Goal: Task Accomplishment & Management: Use online tool/utility

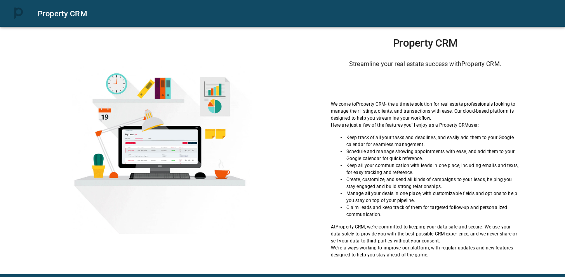
drag, startPoint x: 463, startPoint y: 129, endPoint x: 462, endPoint y: 124, distance: 4.3
click at [463, 128] on div "Welcome to Property CRM - the ultimate solution for real estate professionals l…" at bounding box center [425, 180] width 189 height 158
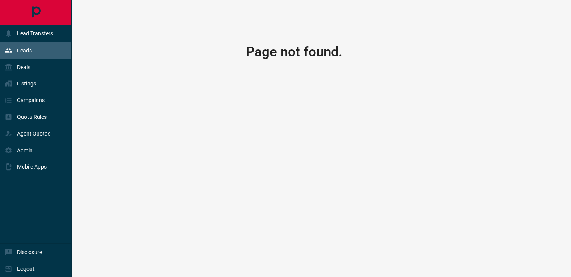
click at [36, 57] on div "Leads" at bounding box center [36, 50] width 72 height 17
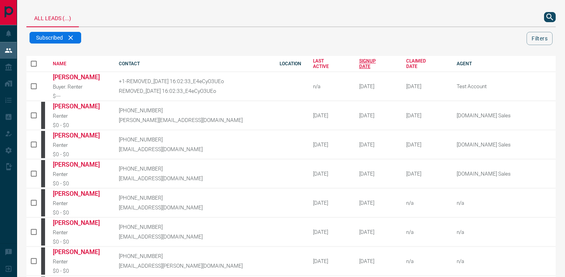
click at [359, 64] on div "SIGNUP DATE" at bounding box center [377, 63] width 36 height 11
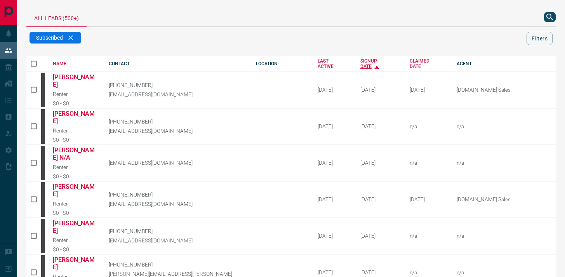
click at [360, 64] on div "SIGNUP DATE" at bounding box center [379, 63] width 38 height 11
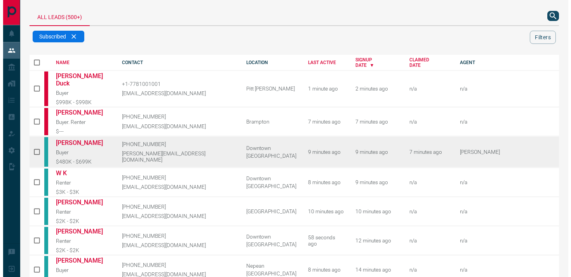
scroll to position [2, 0]
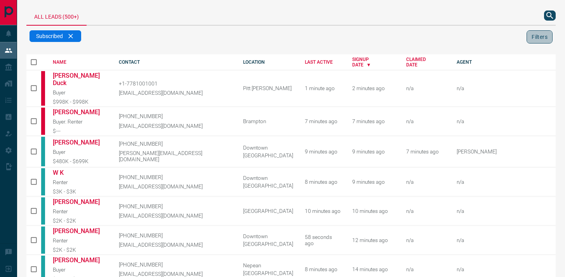
click at [545, 36] on button "Filters" at bounding box center [540, 36] width 26 height 13
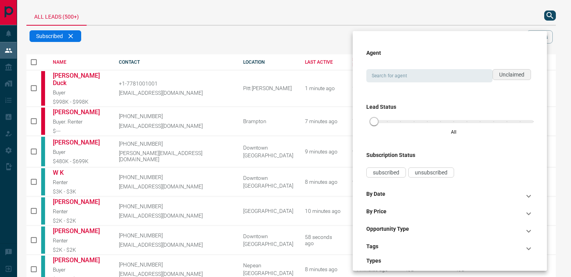
click at [505, 75] on span "Unclaimed" at bounding box center [511, 74] width 25 height 6
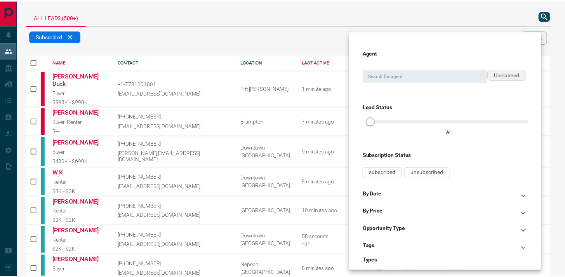
scroll to position [0, 0]
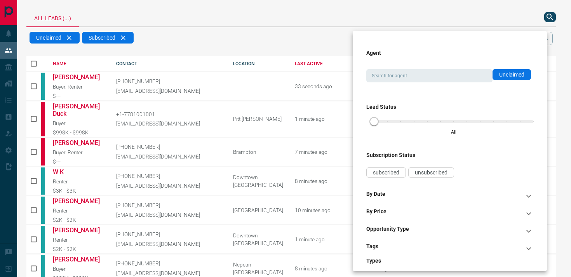
click at [257, 38] on div at bounding box center [285, 138] width 571 height 277
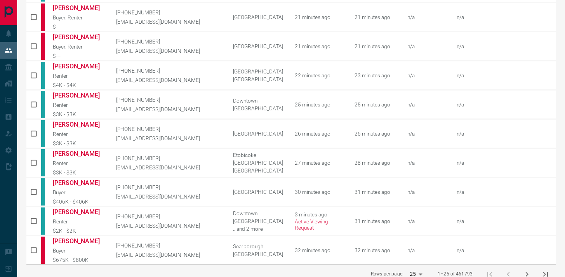
scroll to position [407, 0]
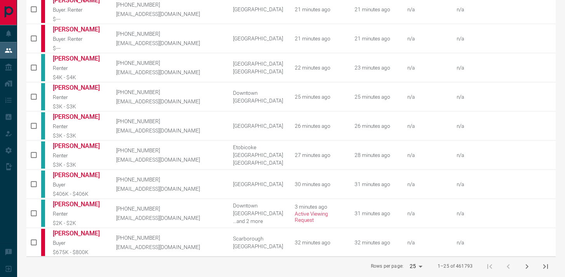
click at [524, 262] on icon "next page" at bounding box center [526, 266] width 9 height 9
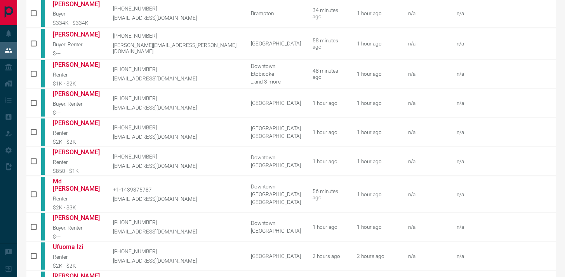
scroll to position [393, 0]
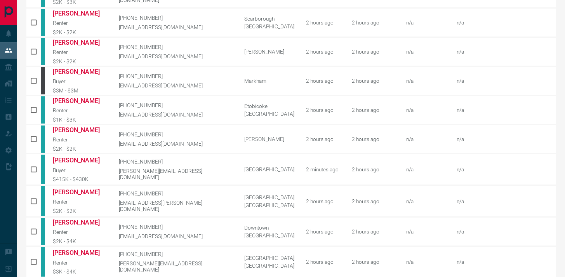
scroll to position [0, 0]
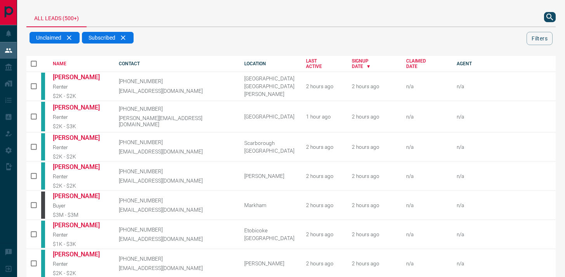
click at [548, 18] on icon "search button" at bounding box center [550, 17] width 7 height 7
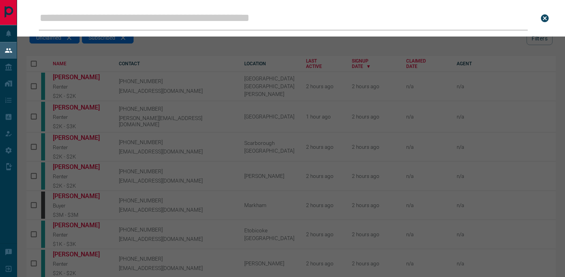
click at [456, 26] on input "Leads Search Bar" at bounding box center [283, 18] width 489 height 24
type input "**********"
